Goal: Transaction & Acquisition: Download file/media

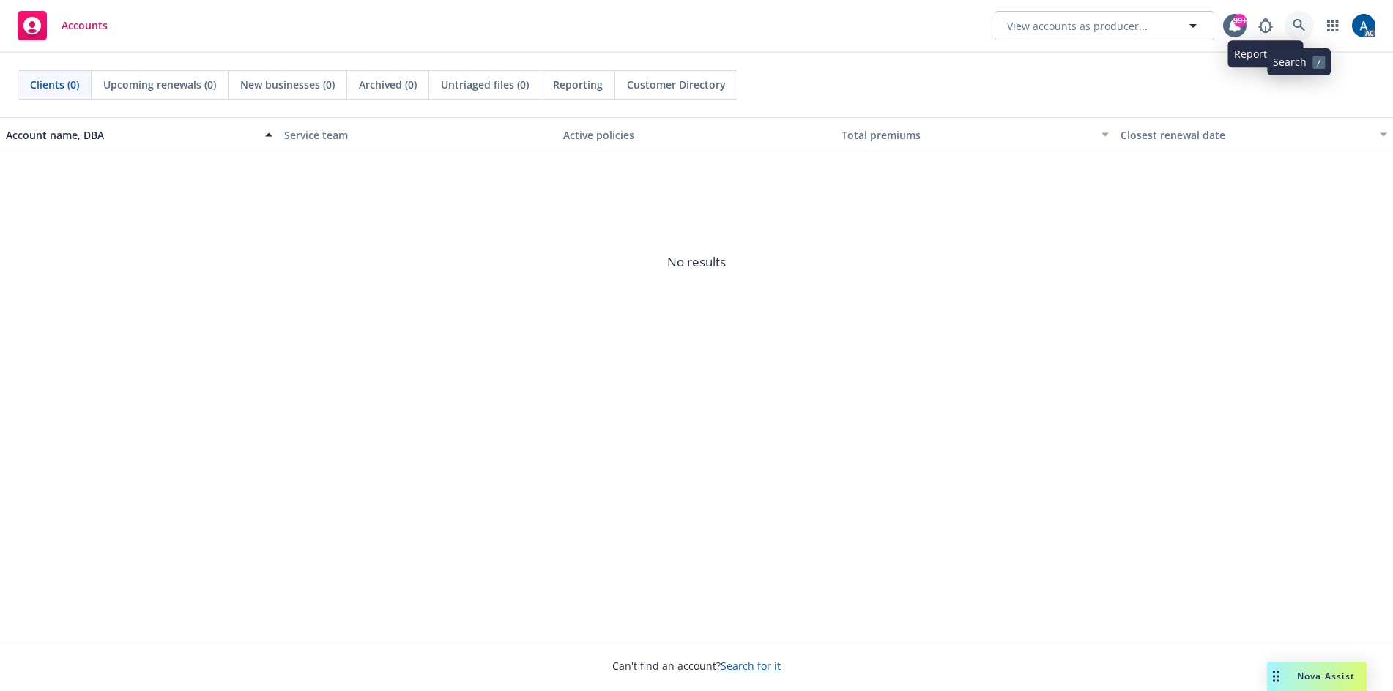
click at [1299, 24] on icon at bounding box center [1299, 25] width 13 height 13
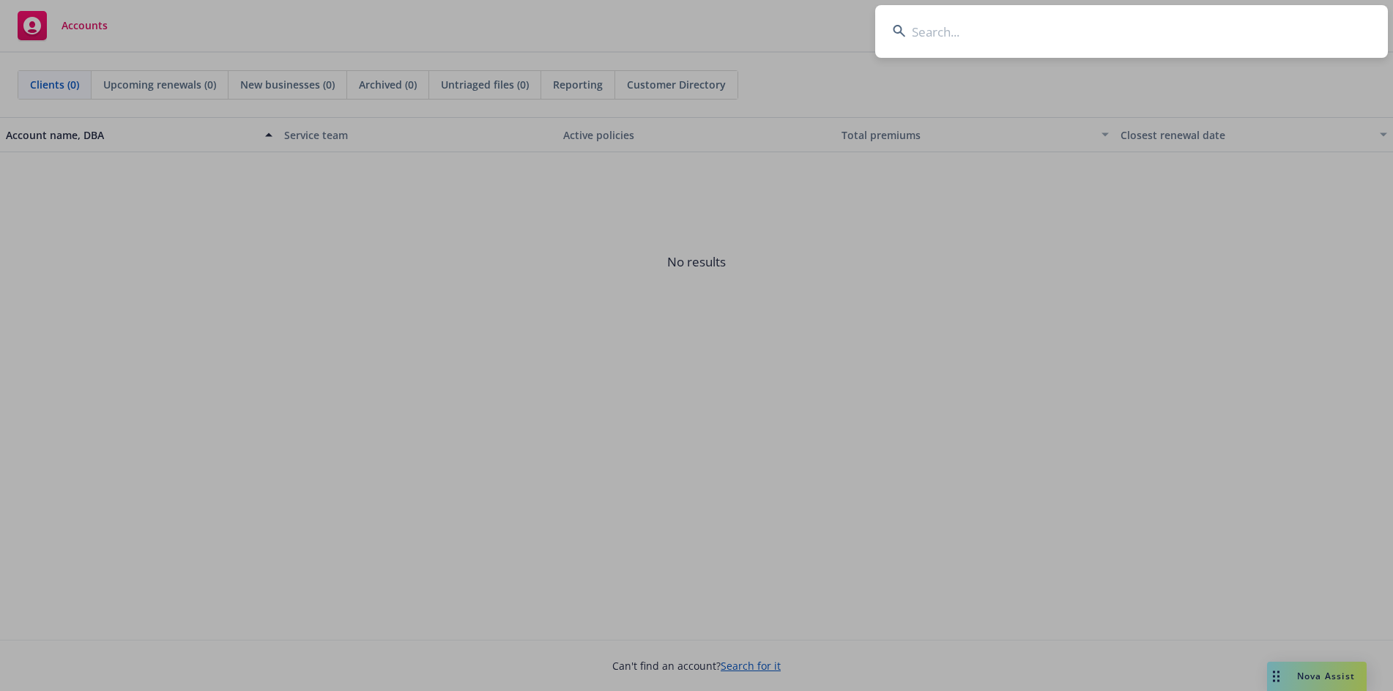
click at [1143, 32] on input at bounding box center [1131, 31] width 513 height 53
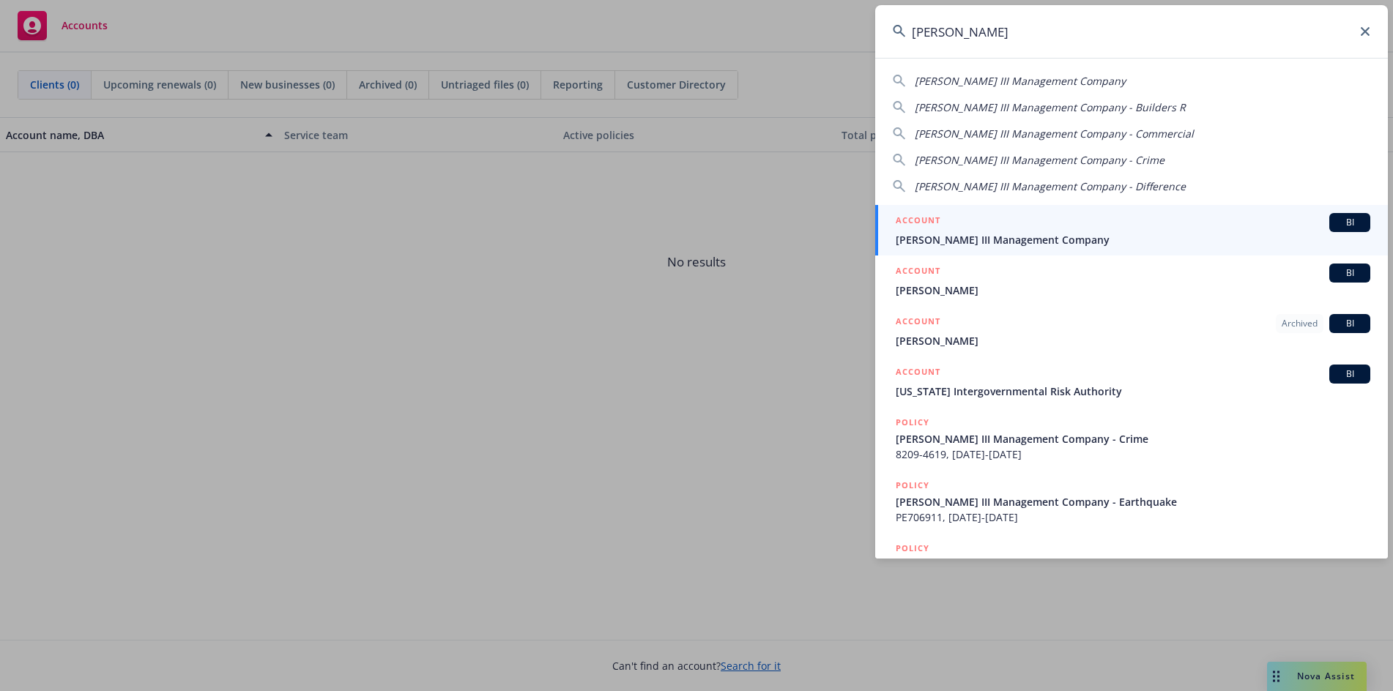
type input "[PERSON_NAME]"
click at [1148, 239] on span "[PERSON_NAME] III Management Company" at bounding box center [1133, 239] width 475 height 15
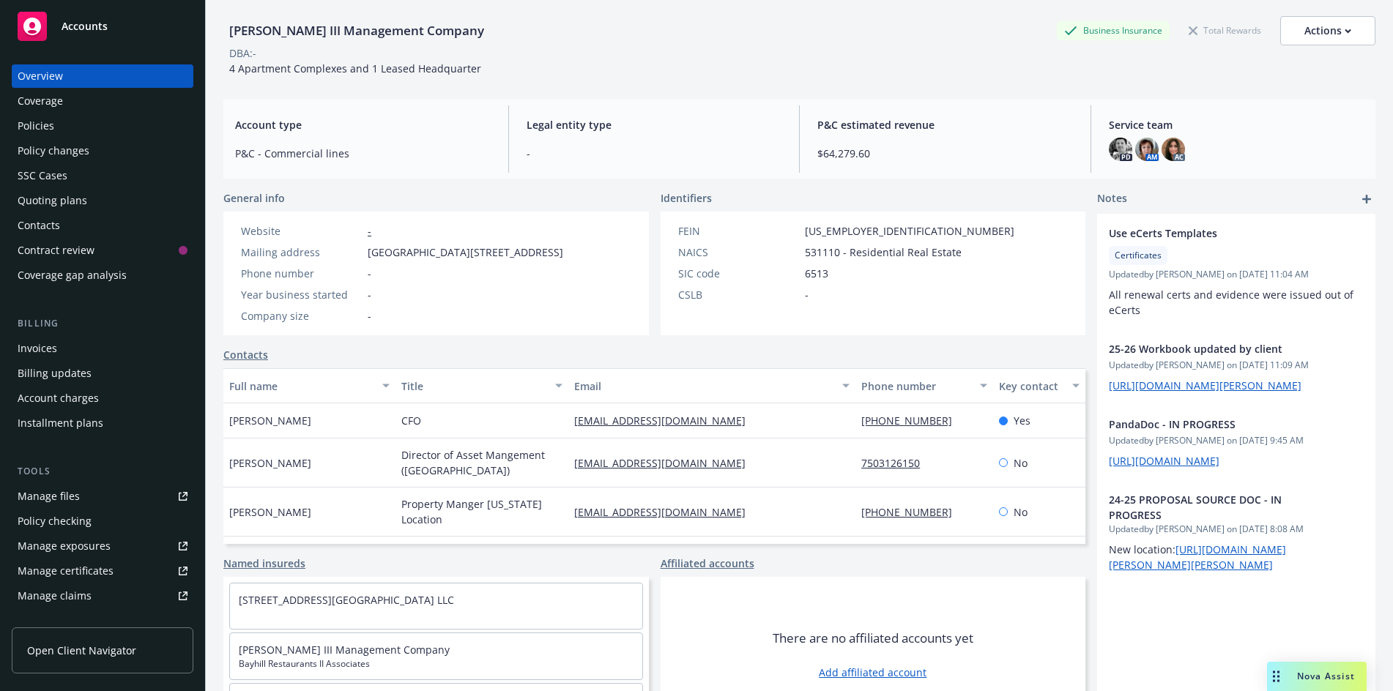
scroll to position [111, 0]
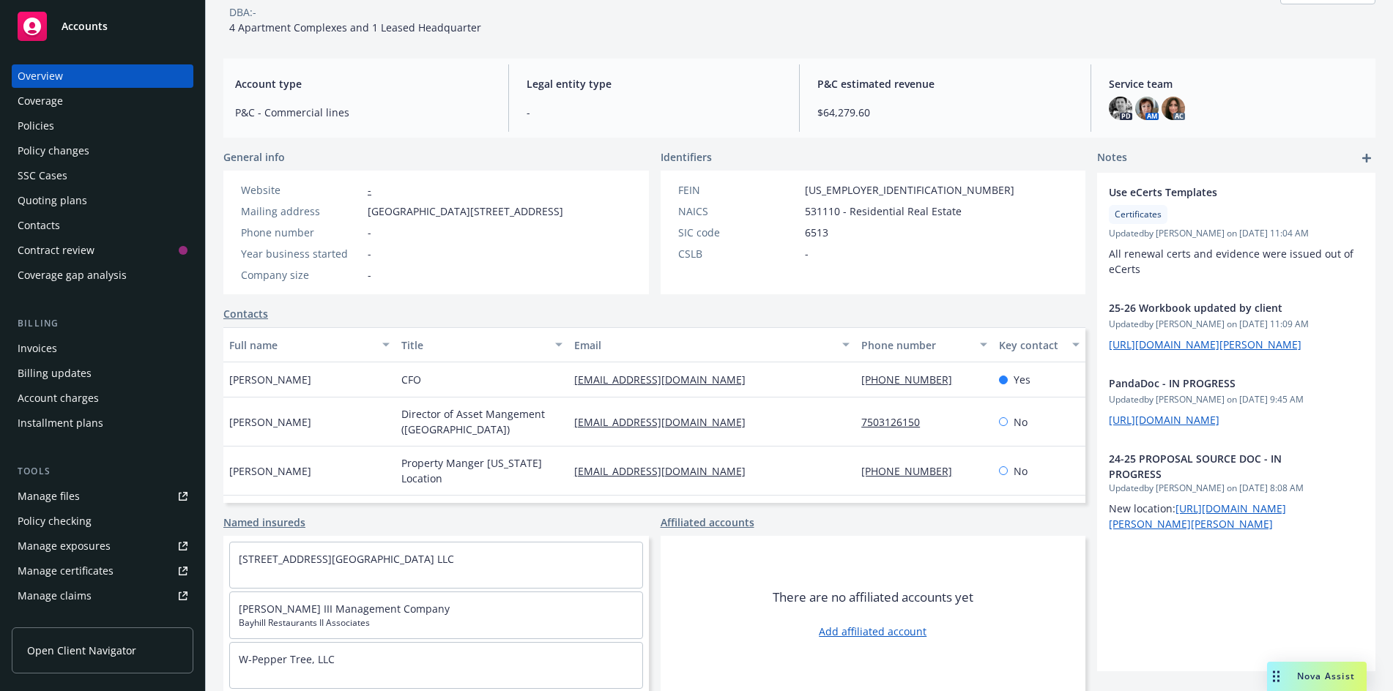
click at [40, 126] on div "Policies" at bounding box center [36, 125] width 37 height 23
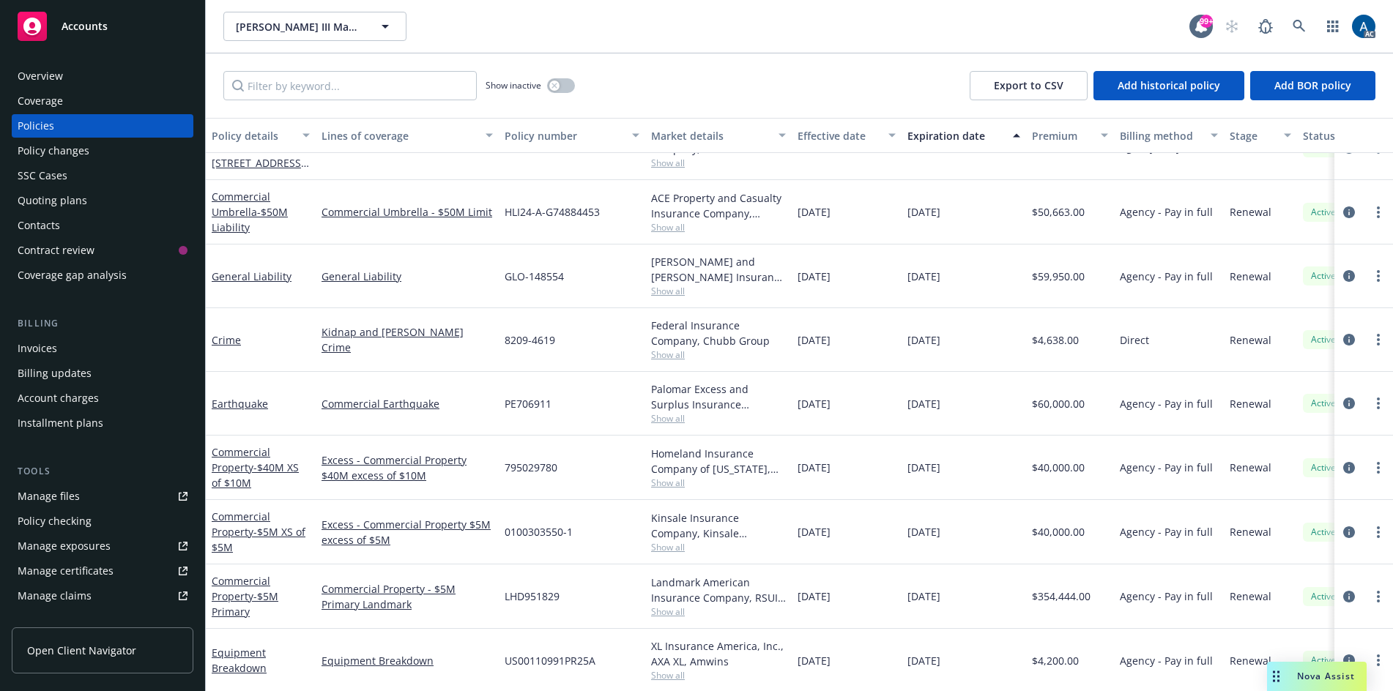
scroll to position [172, 0]
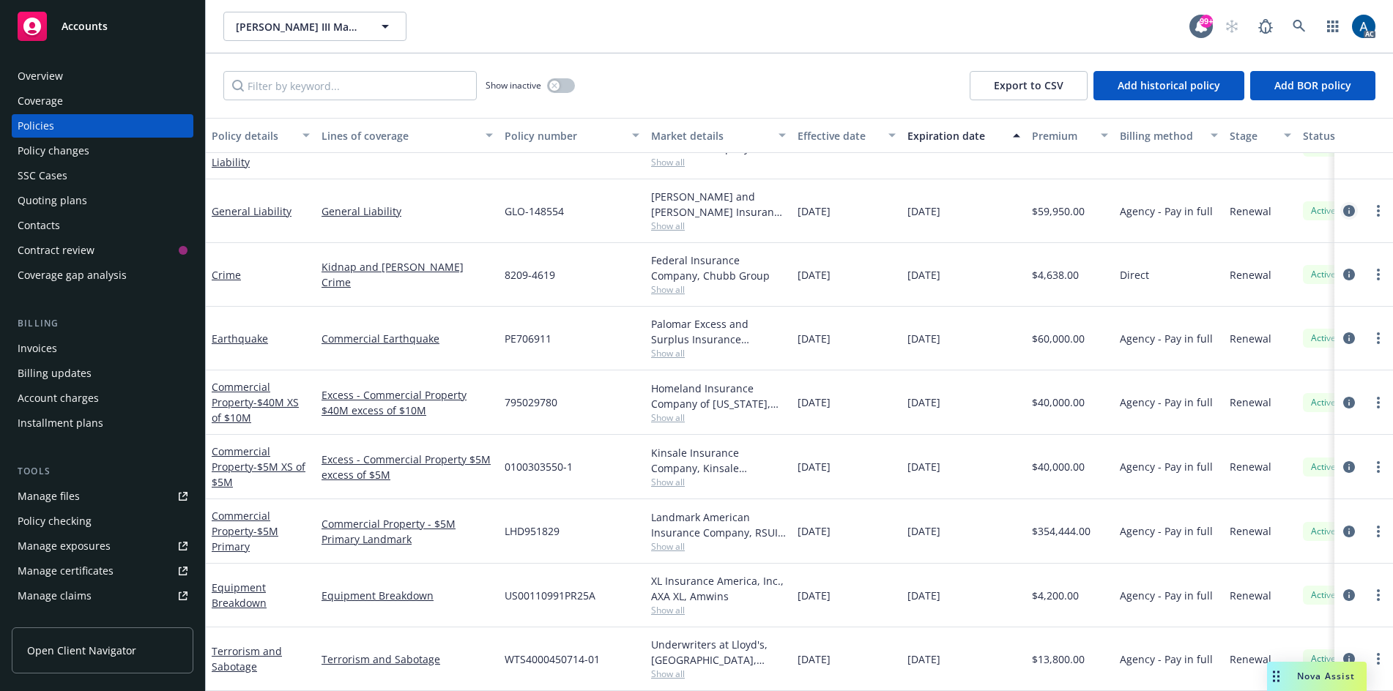
click at [1343, 205] on icon "circleInformation" at bounding box center [1349, 211] width 12 height 12
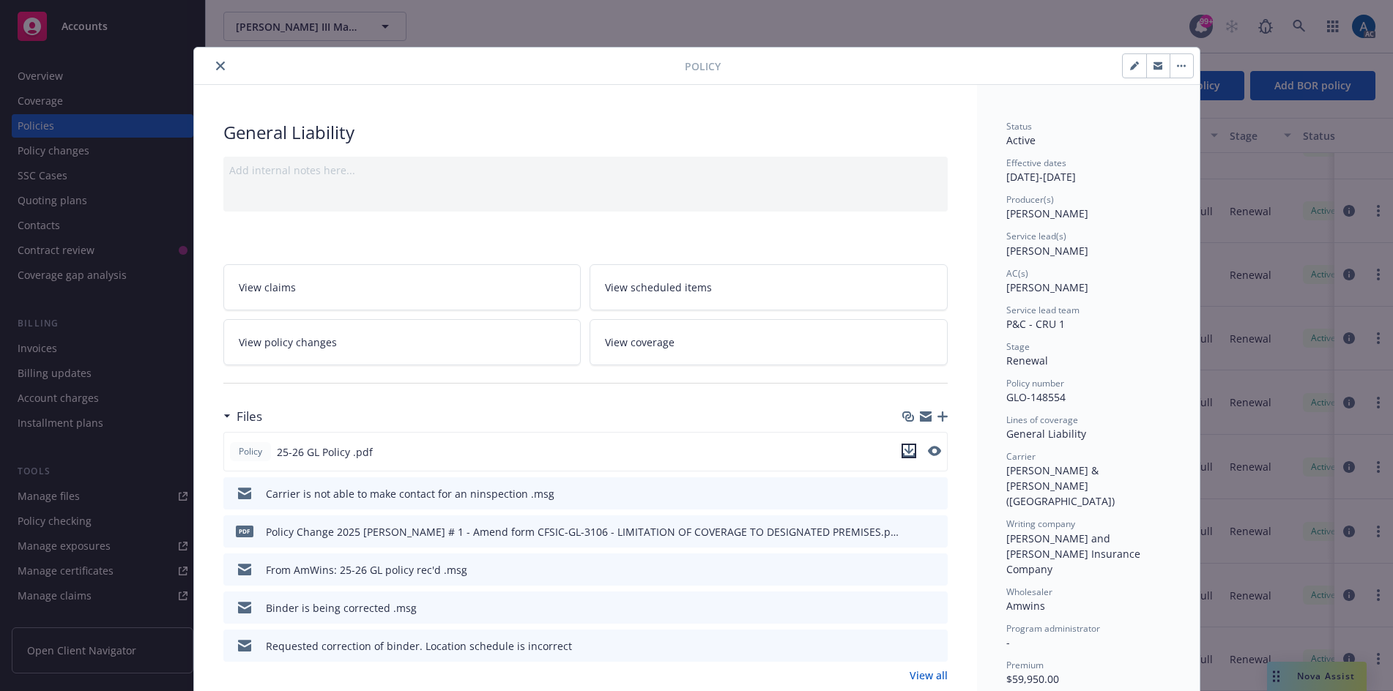
click at [903, 450] on icon "download file" at bounding box center [909, 451] width 12 height 12
